Goal: Check status: Check status

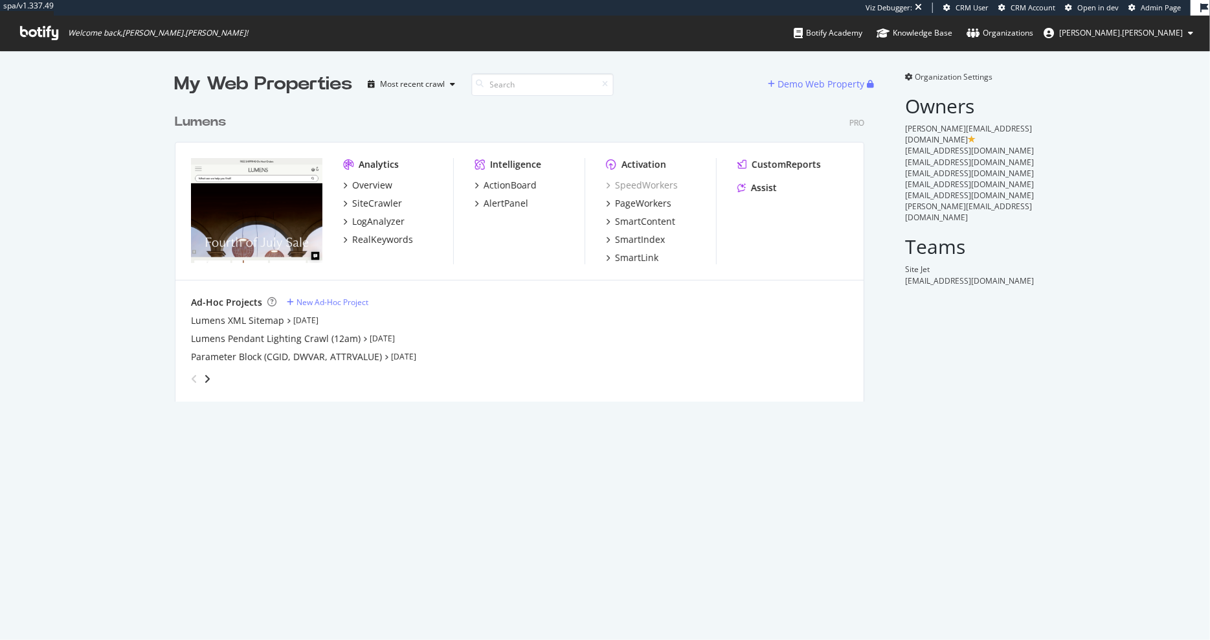
scroll to position [304, 699]
click at [378, 184] on div "Overview" at bounding box center [372, 185] width 40 height 13
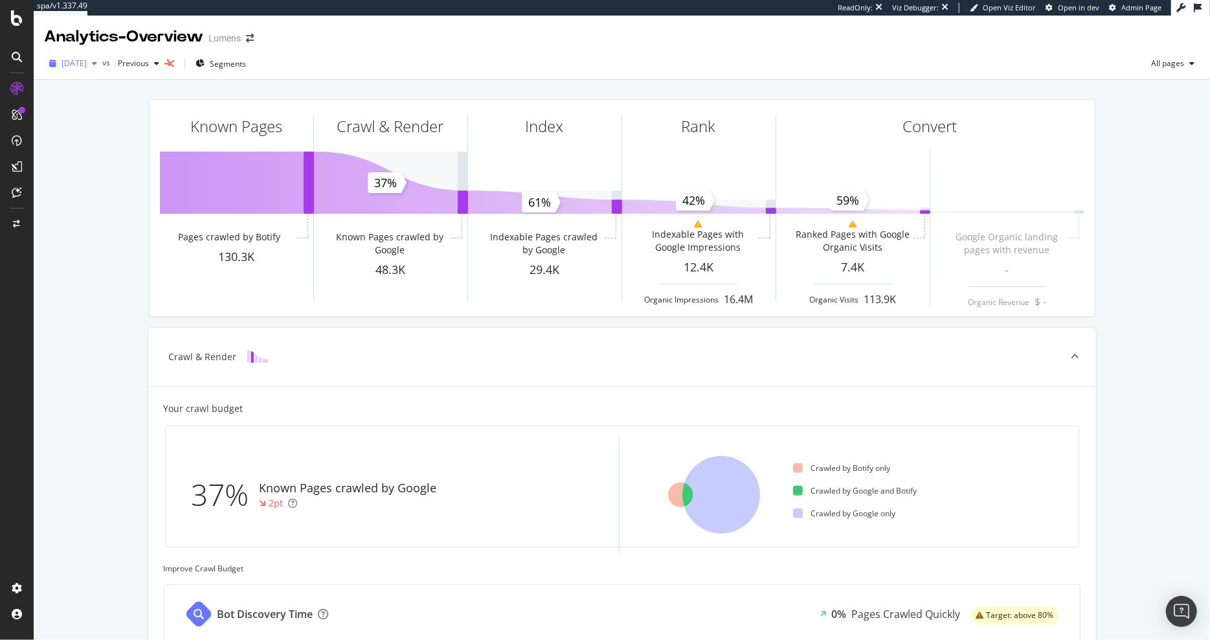
click at [87, 65] on span "[DATE]" at bounding box center [73, 63] width 25 height 11
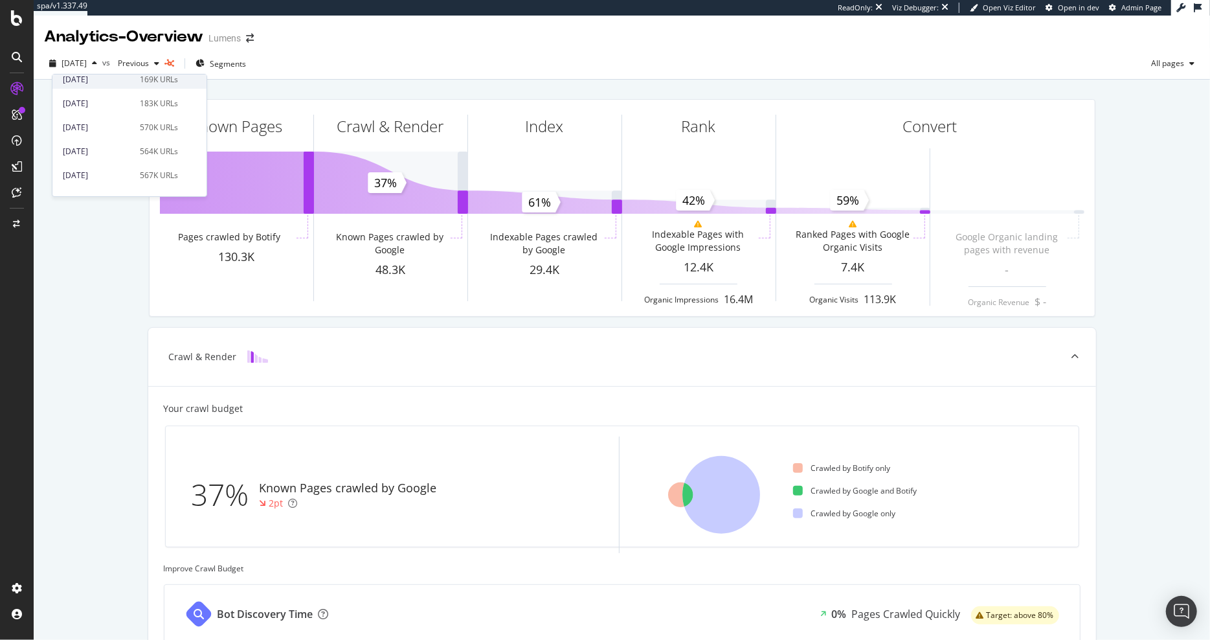
scroll to position [109, 0]
click at [1159, 249] on div "Known Pages Pages crawled by Botify 130.3K Crawl & Render Known Pages crawled b…" at bounding box center [622, 550] width 1176 height 941
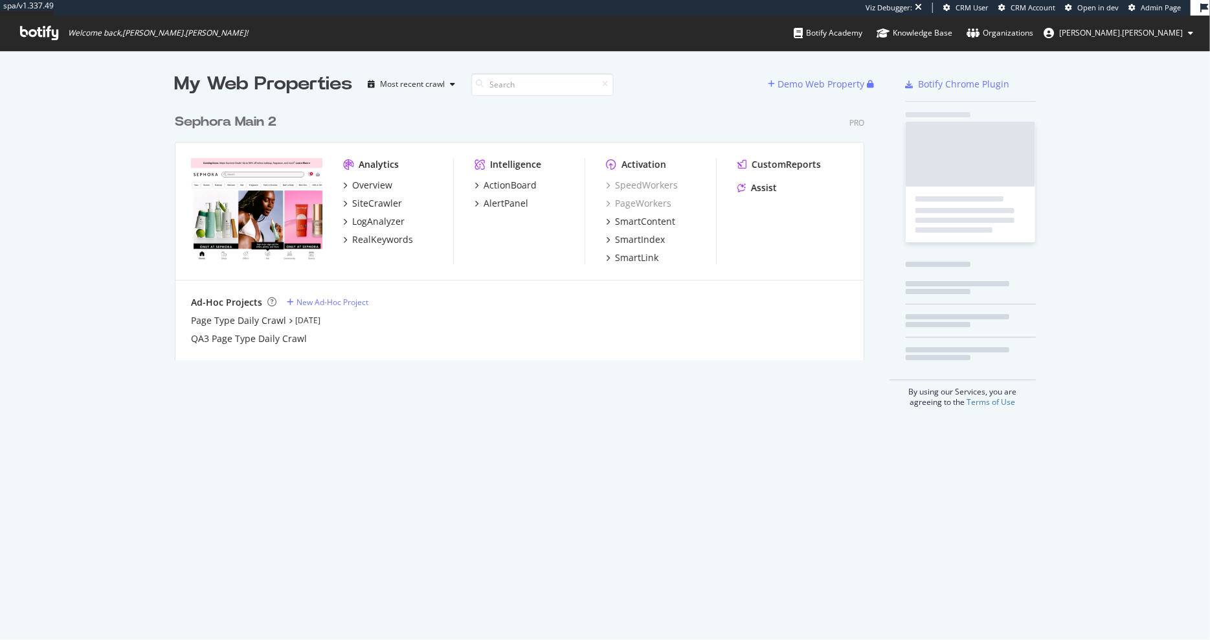
scroll to position [263, 699]
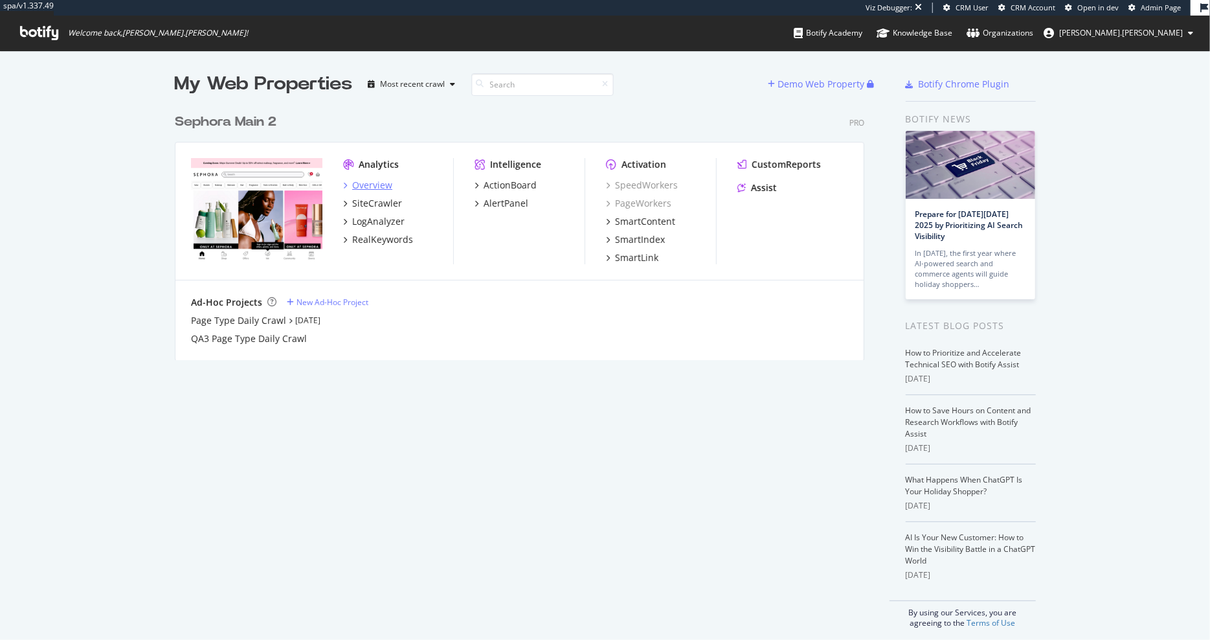
click at [375, 184] on div "Overview" at bounding box center [372, 185] width 40 height 13
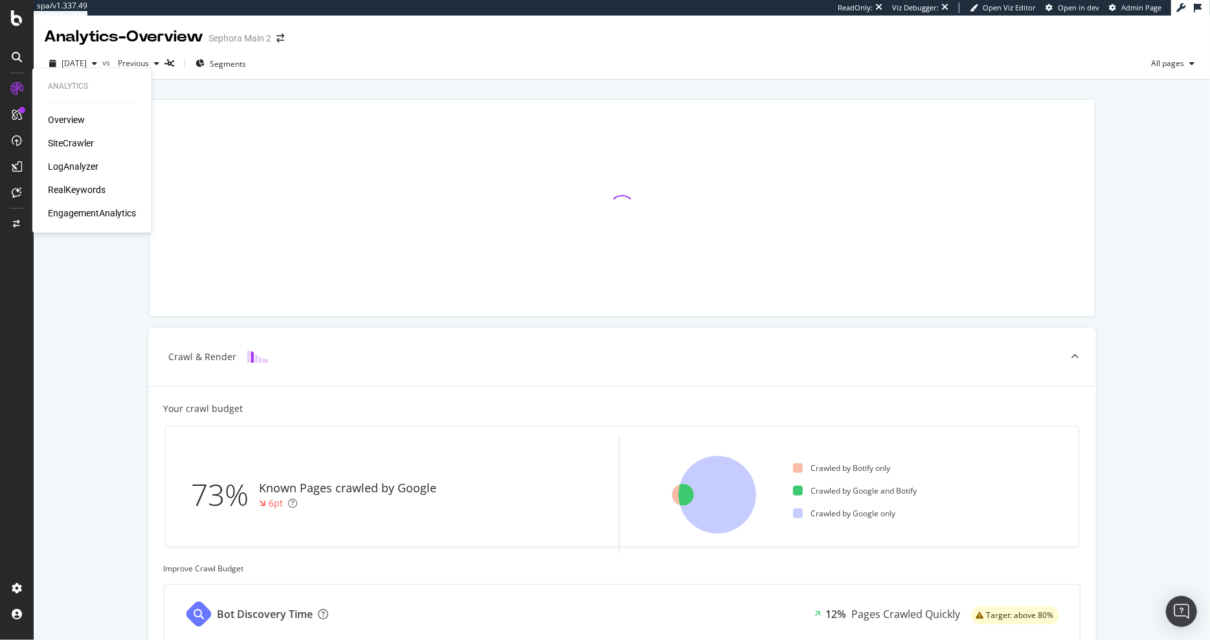
click at [59, 120] on div "Overview" at bounding box center [66, 119] width 37 height 13
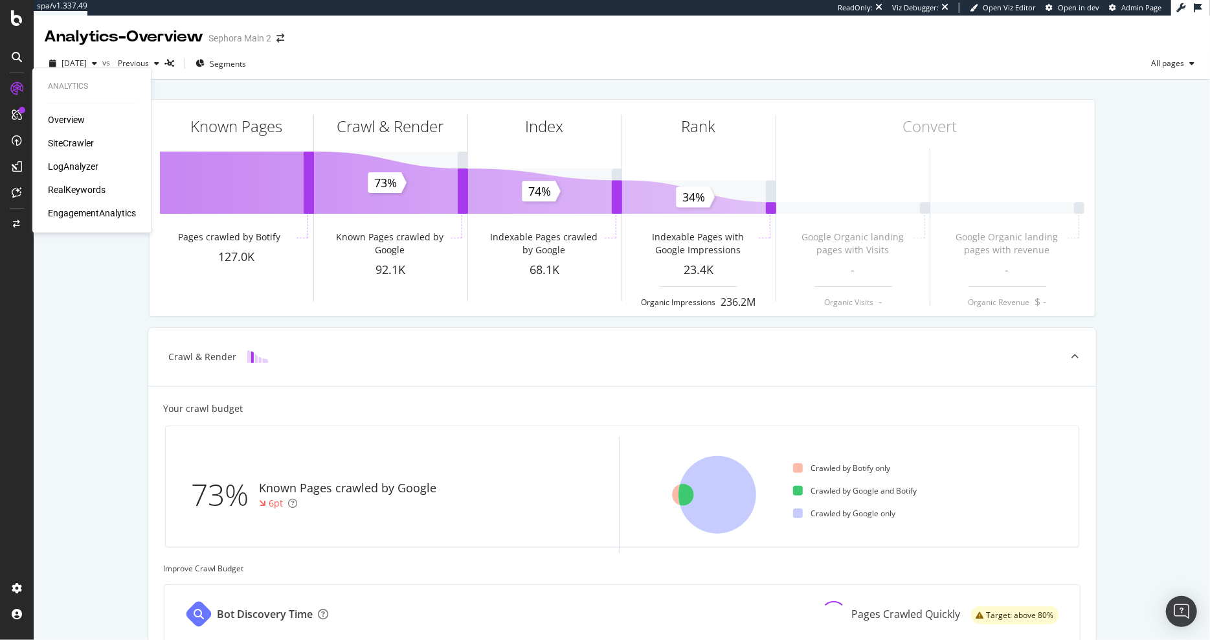
click at [72, 142] on div "SiteCrawler" at bounding box center [71, 143] width 46 height 13
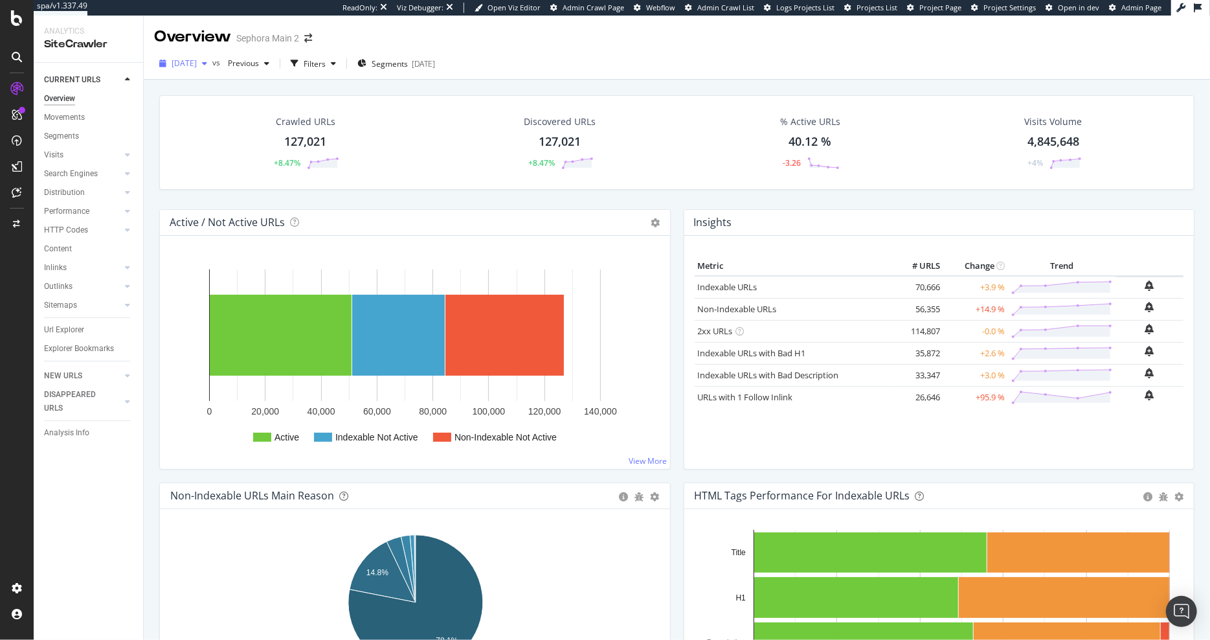
click at [196, 62] on span "[DATE]" at bounding box center [184, 63] width 25 height 11
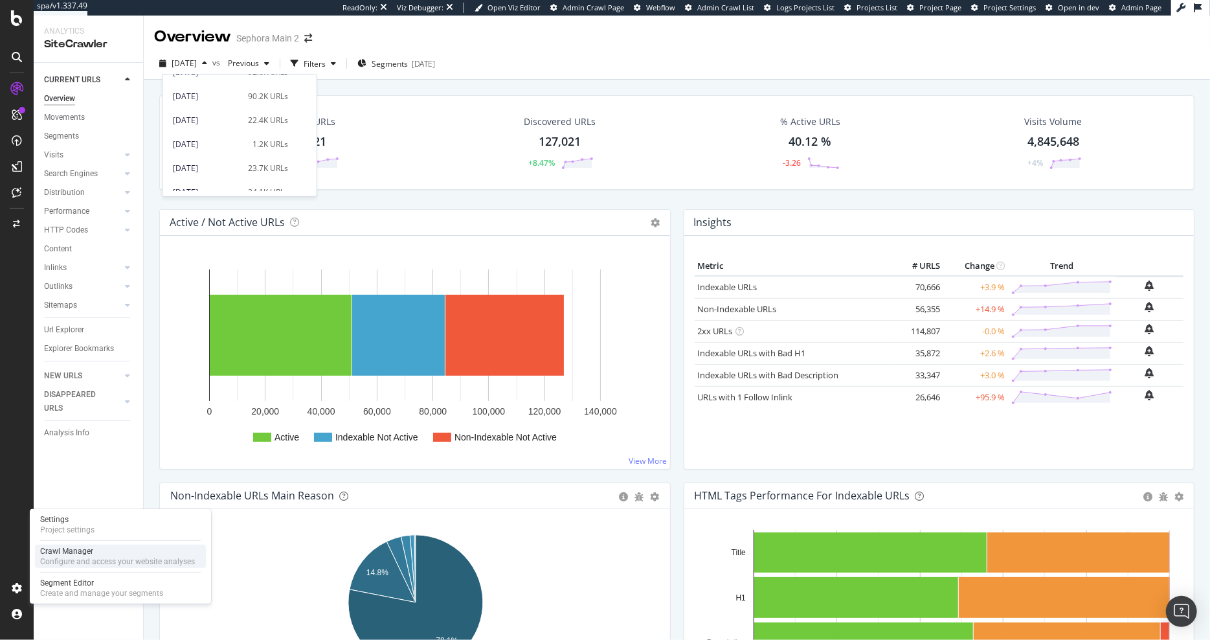
click at [63, 563] on div "Configure and access your website analyses" at bounding box center [117, 561] width 155 height 10
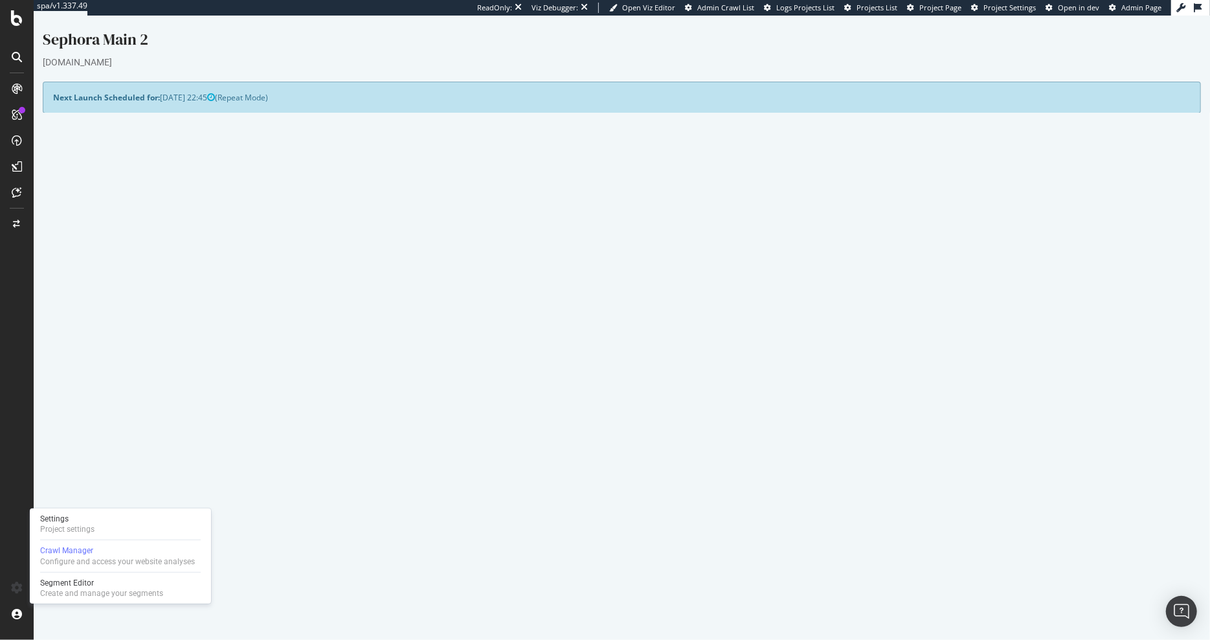
click at [398, 427] on h4 "Last 10 Crawls" at bounding box center [620, 433] width 1137 height 13
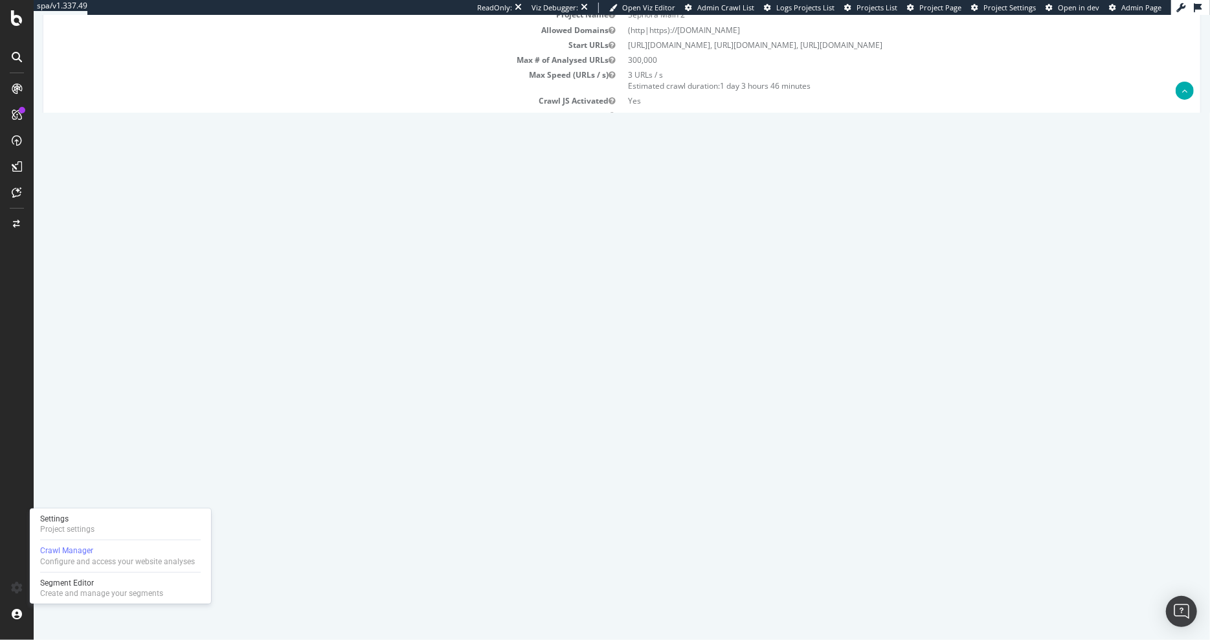
scroll to position [460, 0]
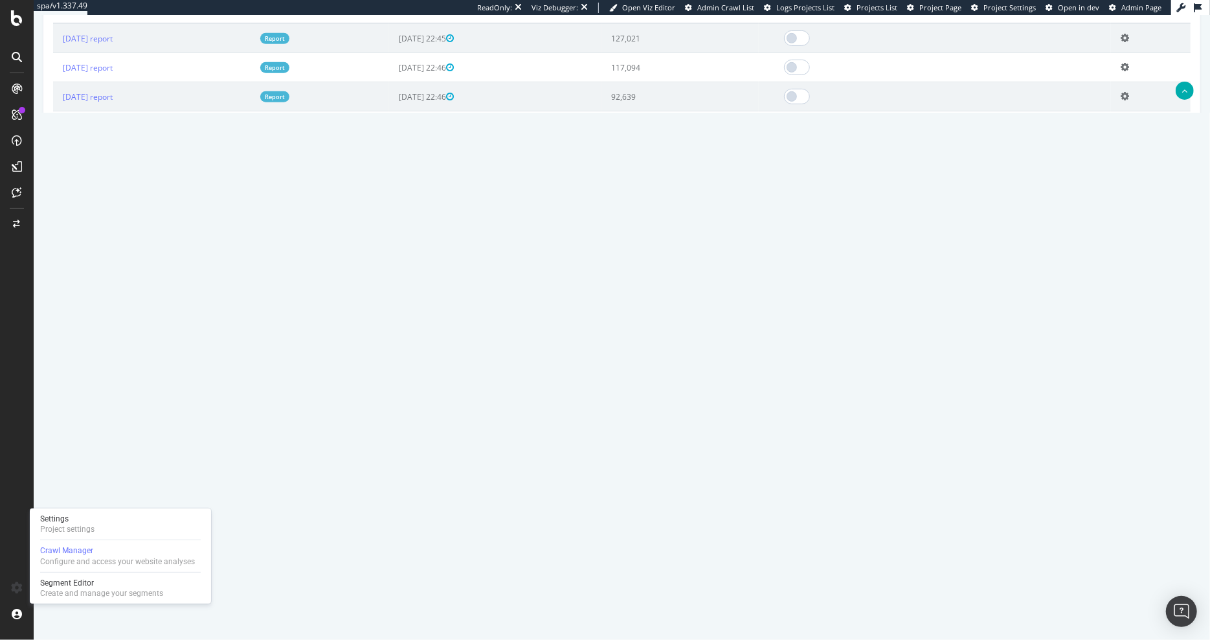
click at [112, 184] on link "2025 Sep. 2nd report" at bounding box center [87, 184] width 50 height 11
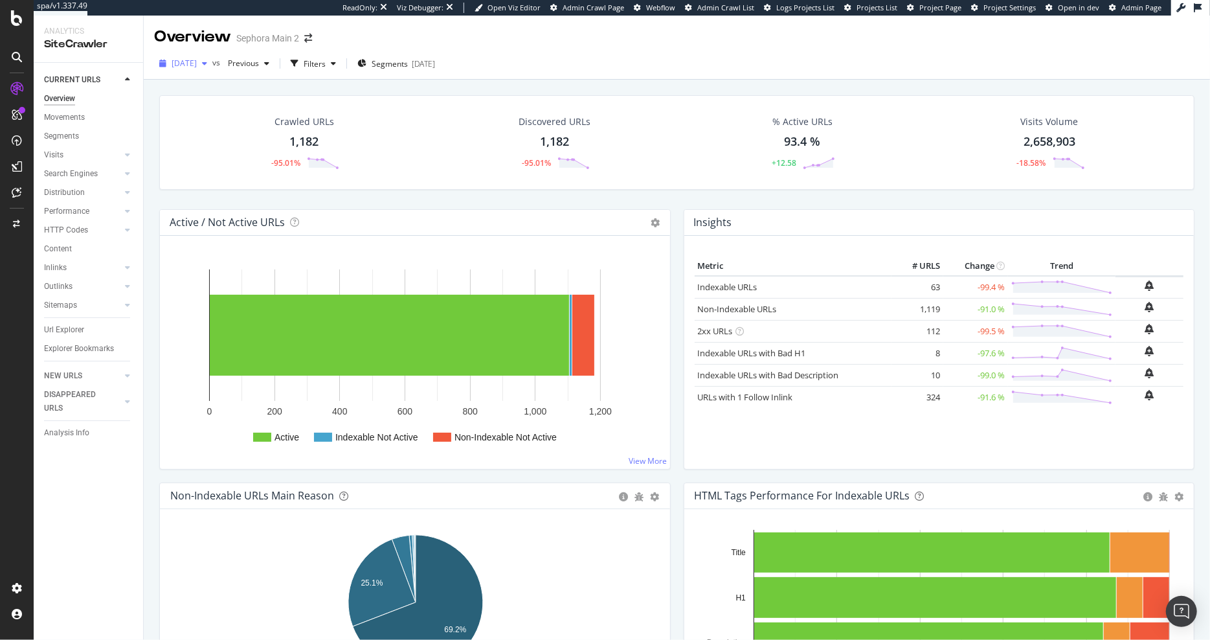
click at [197, 63] on span "2025 Sep. 2nd" at bounding box center [184, 63] width 25 height 11
